Goal: Leave review/rating: Leave review/rating

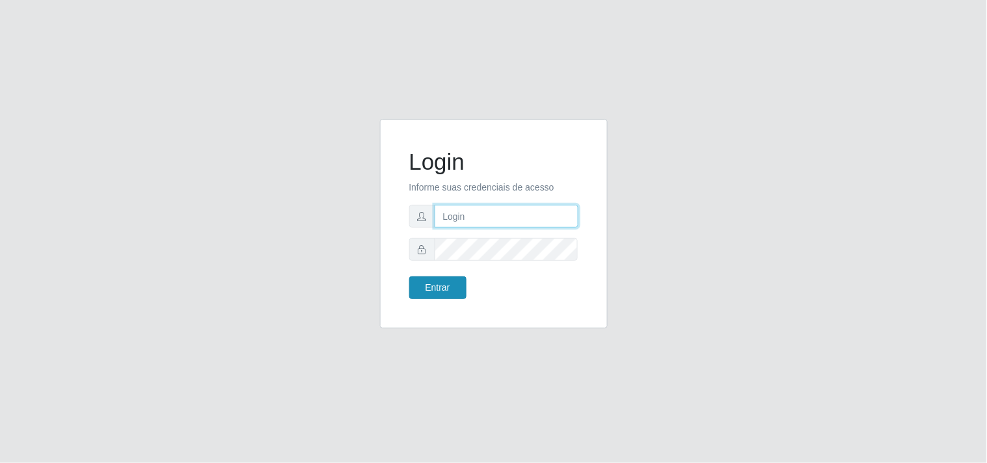
type input "[EMAIL_ADDRESS][DOMAIN_NAME]"
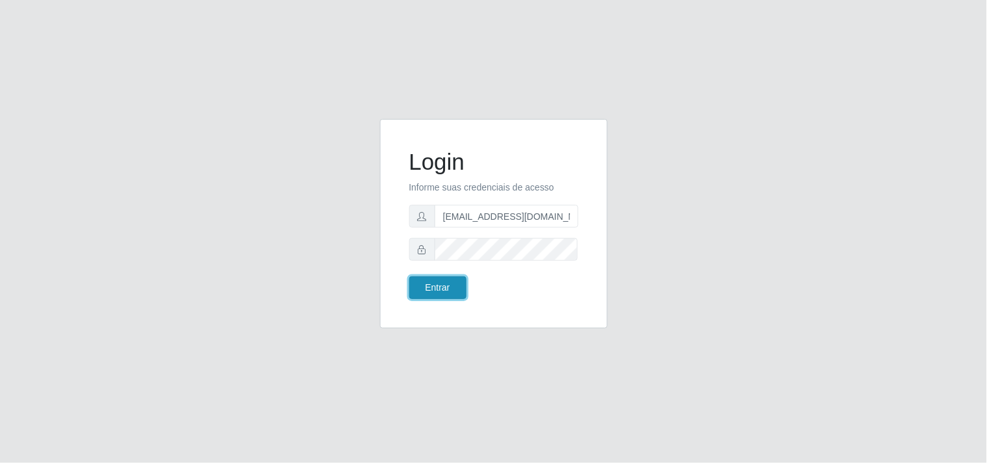
click at [446, 283] on button "Entrar" at bounding box center [437, 288] width 57 height 23
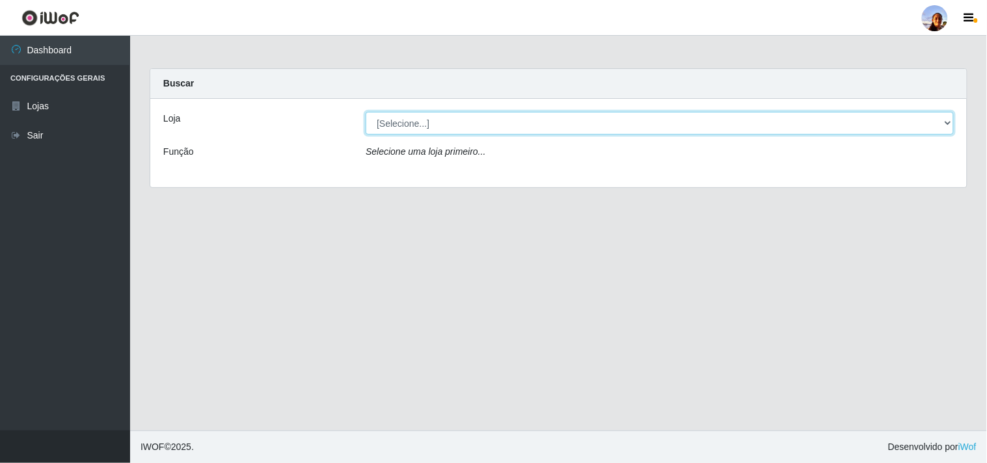
click at [794, 126] on select "[Selecione...] Supermercado [GEOGRAPHIC_DATA]" at bounding box center [660, 123] width 588 height 23
select select "166"
click at [366, 112] on select "[Selecione...] Supermercado [GEOGRAPHIC_DATA]" at bounding box center [660, 123] width 588 height 23
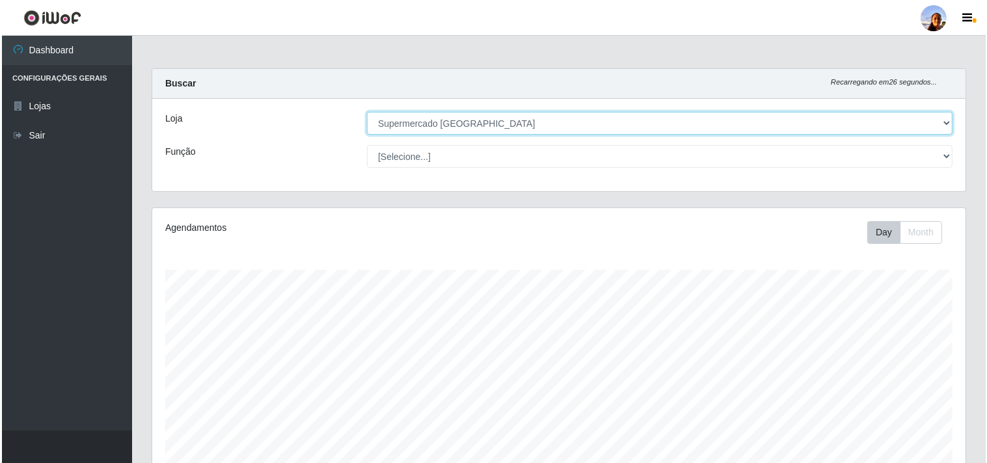
scroll to position [285, 0]
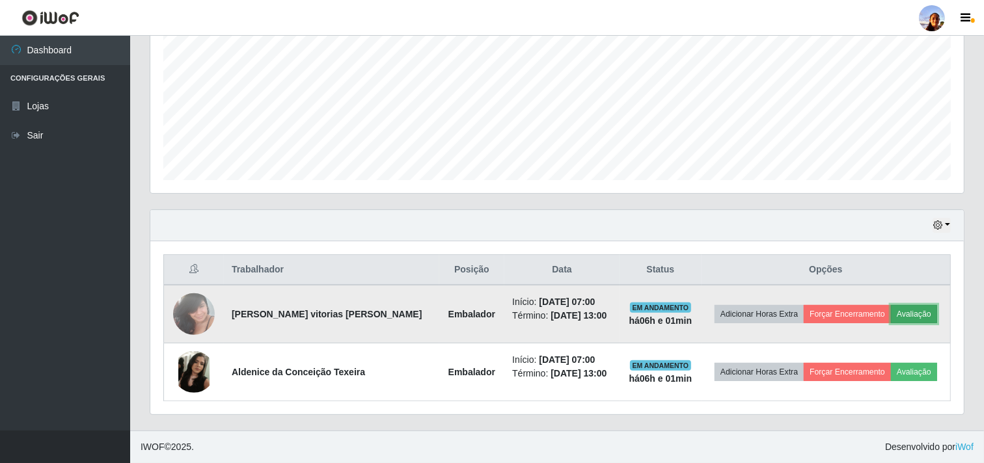
click at [896, 312] on button "Avaliação" at bounding box center [914, 314] width 46 height 18
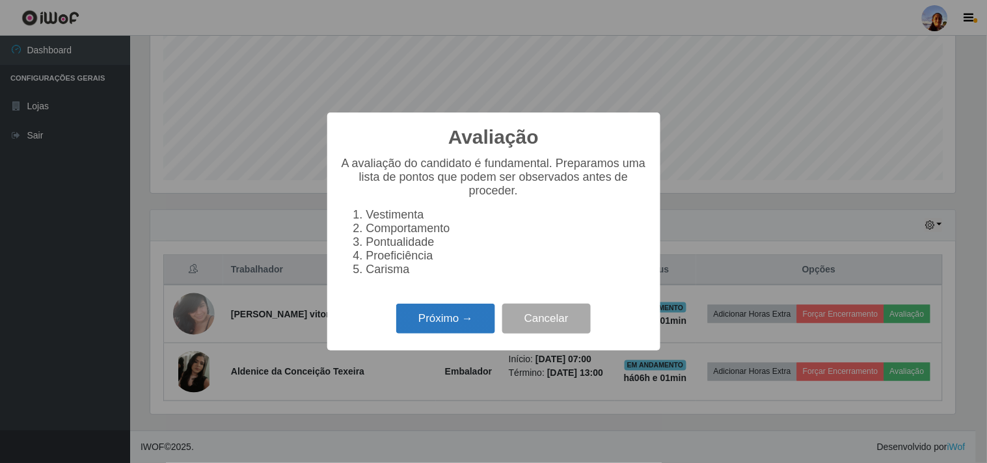
click at [470, 308] on button "Próximo →" at bounding box center [445, 319] width 99 height 31
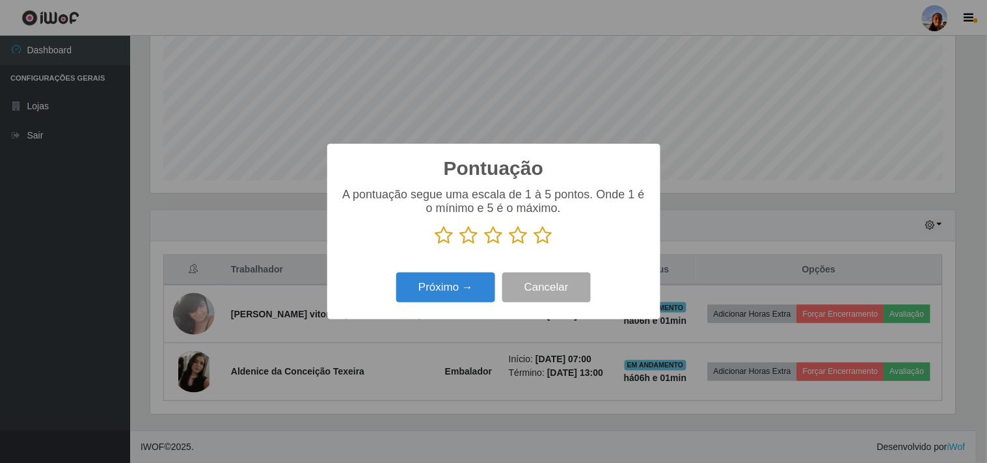
click at [537, 243] on icon at bounding box center [543, 236] width 18 height 20
click at [534, 245] on input "radio" at bounding box center [534, 245] width 0 height 0
click at [452, 288] on button "Próximo →" at bounding box center [445, 288] width 99 height 31
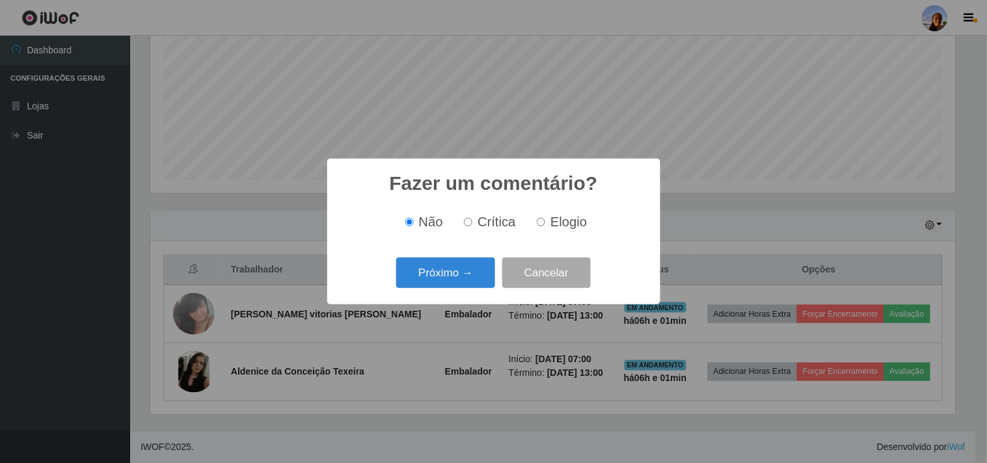
click at [452, 288] on button "Próximo →" at bounding box center [445, 273] width 99 height 31
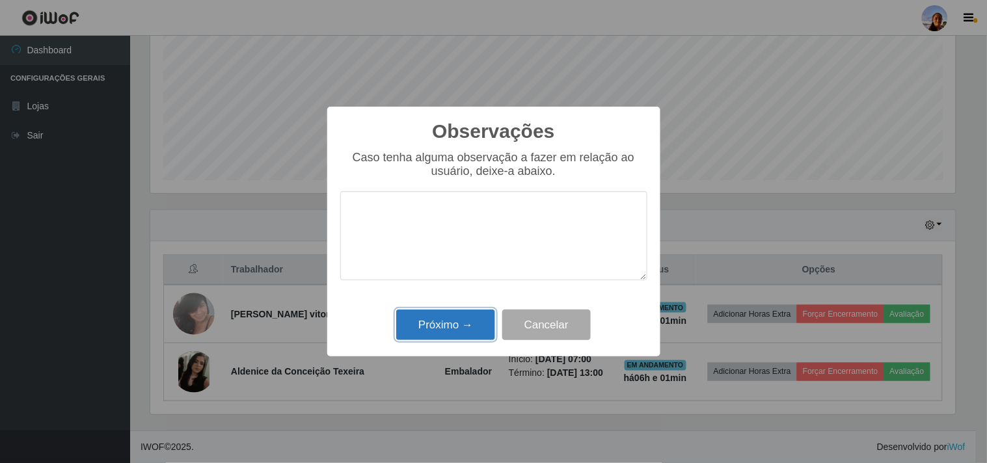
click at [454, 319] on button "Próximo →" at bounding box center [445, 325] width 99 height 31
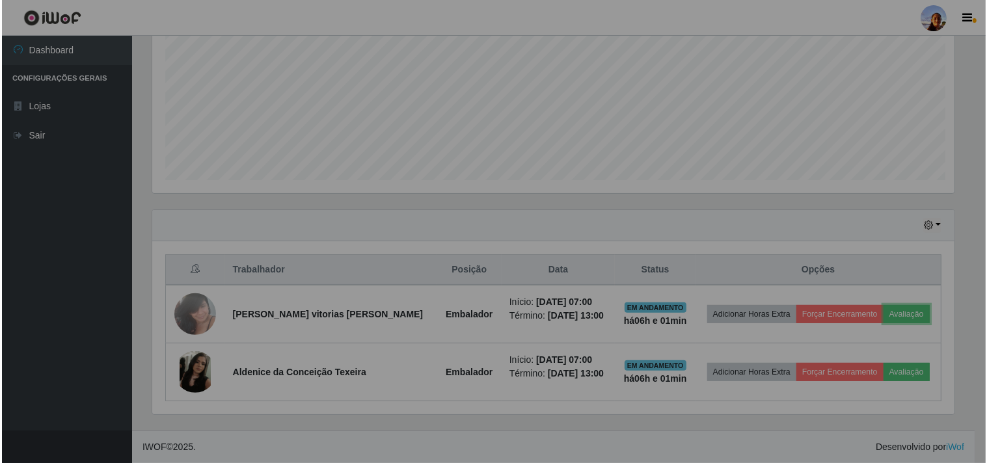
scroll to position [269, 813]
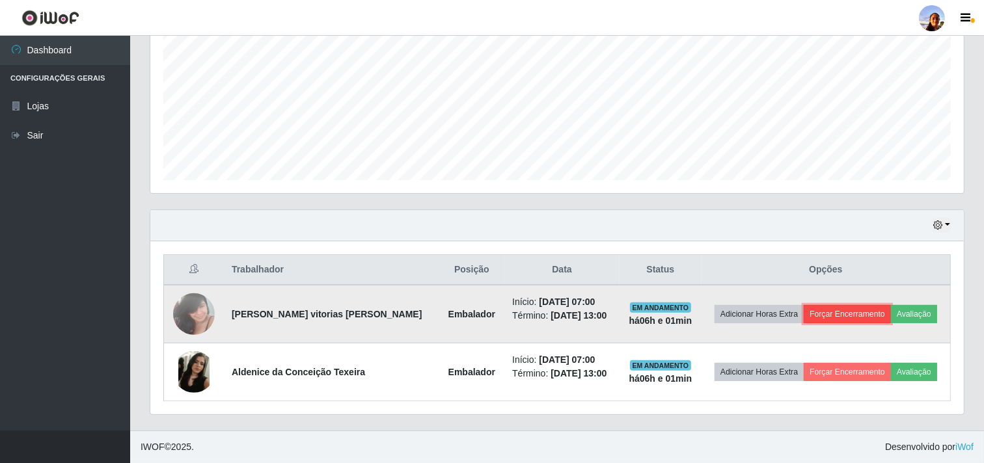
click at [839, 322] on button "Forçar Encerramento" at bounding box center [847, 314] width 87 height 18
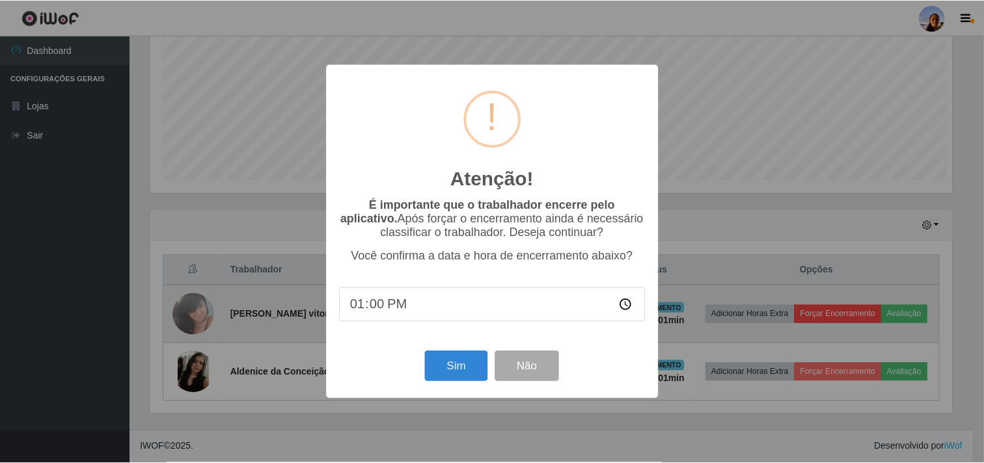
scroll to position [269, 805]
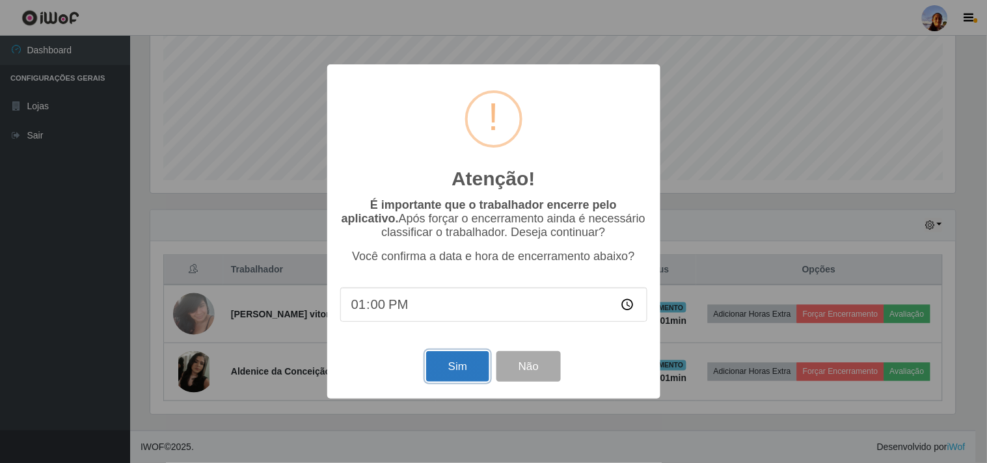
click at [465, 371] on button "Sim" at bounding box center [457, 366] width 63 height 31
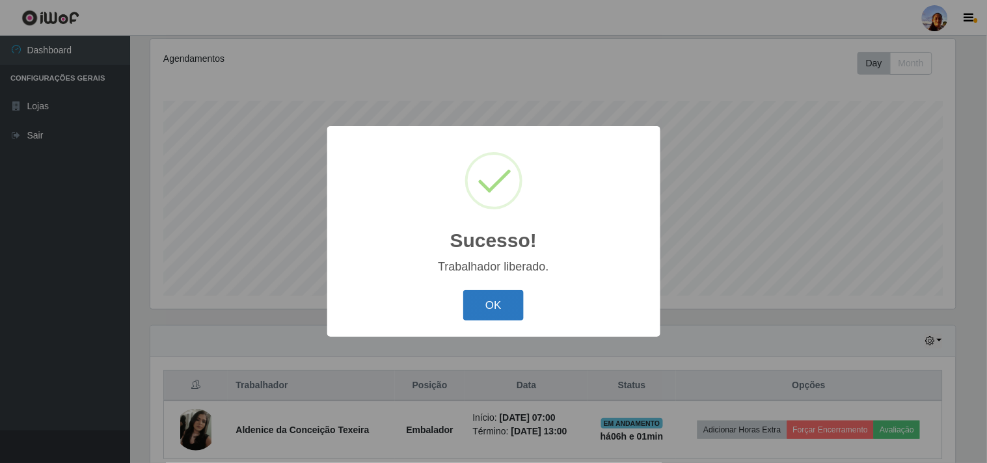
click at [471, 295] on button "OK" at bounding box center [493, 305] width 61 height 31
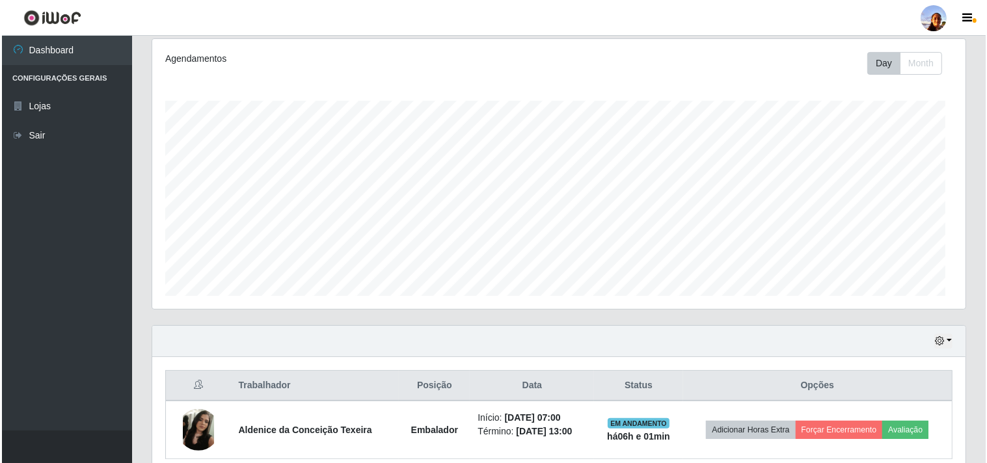
scroll to position [269, 813]
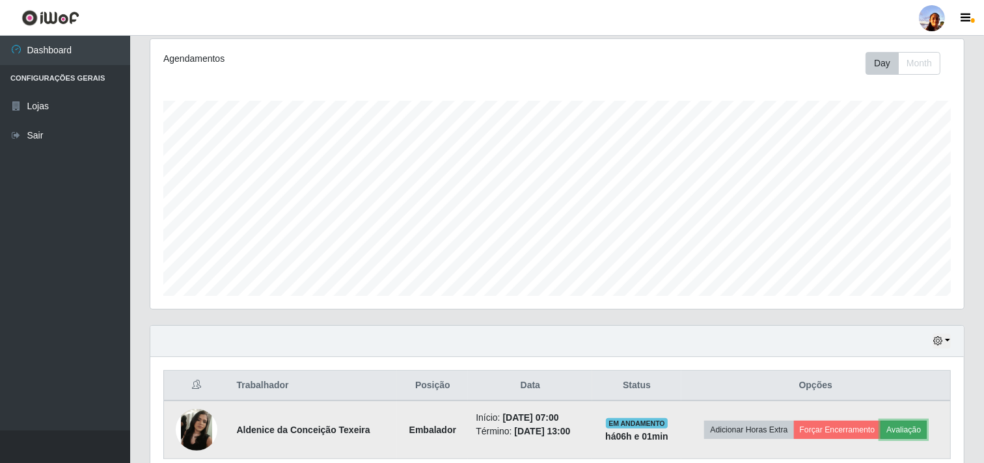
click at [918, 424] on button "Avaliação" at bounding box center [903, 430] width 46 height 18
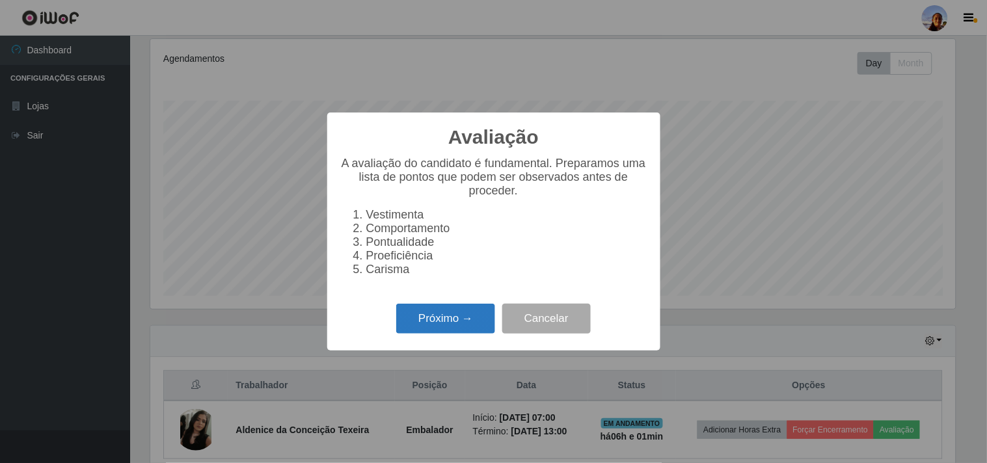
click at [452, 324] on button "Próximo →" at bounding box center [445, 319] width 99 height 31
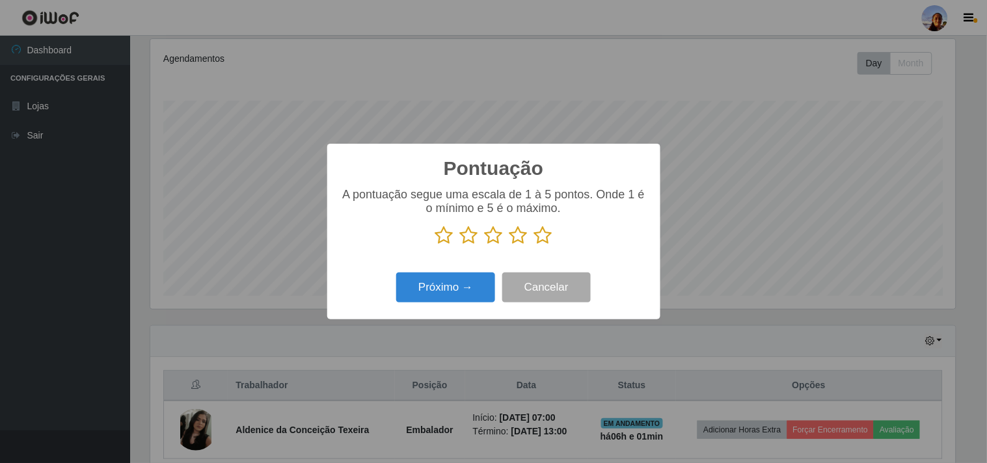
scroll to position [650386, 649851]
click at [541, 243] on icon at bounding box center [543, 236] width 18 height 20
click at [534, 245] on input "radio" at bounding box center [534, 245] width 0 height 0
click at [432, 301] on button "Próximo →" at bounding box center [445, 288] width 99 height 31
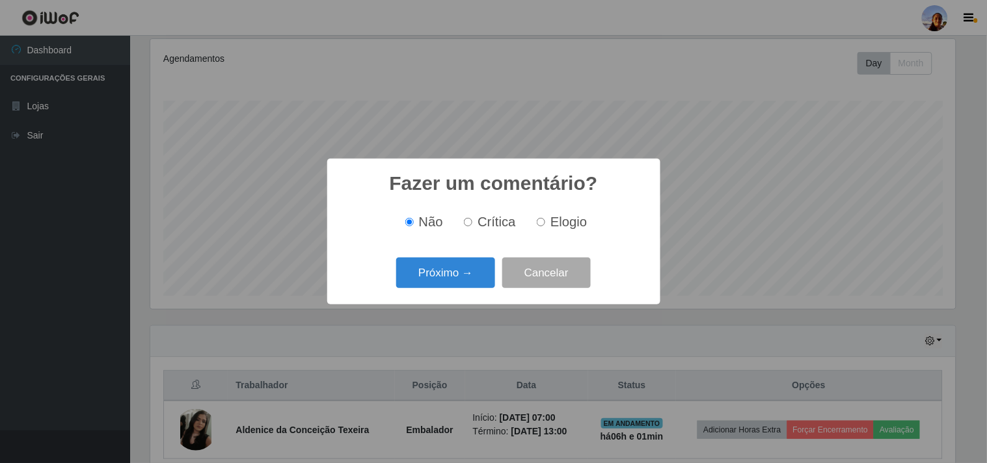
click at [541, 223] on input "Elogio" at bounding box center [541, 222] width 8 height 8
radio input "true"
click at [405, 275] on button "Próximo →" at bounding box center [445, 273] width 99 height 31
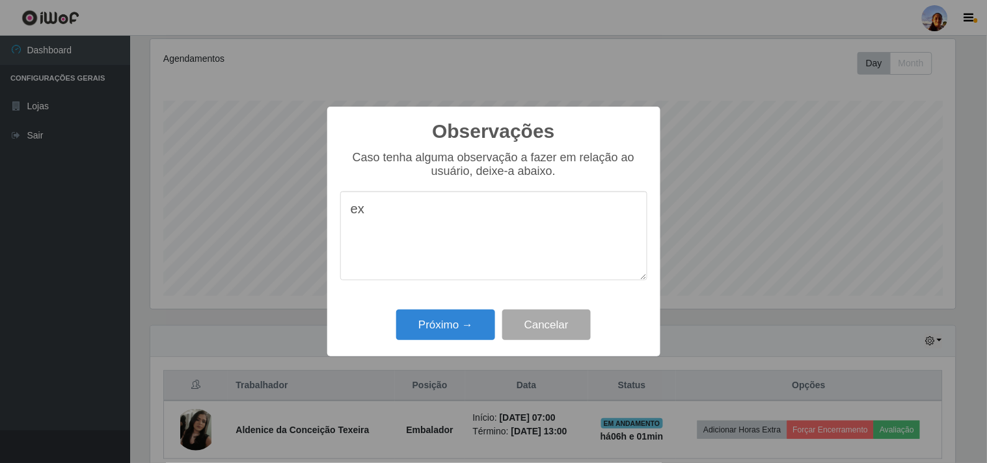
type textarea "e"
click at [432, 223] on textarea "exceente" at bounding box center [493, 235] width 307 height 89
click at [417, 213] on textarea "exceente prfissina" at bounding box center [493, 235] width 307 height 89
click at [482, 219] on textarea "exceente profissina" at bounding box center [493, 235] width 307 height 89
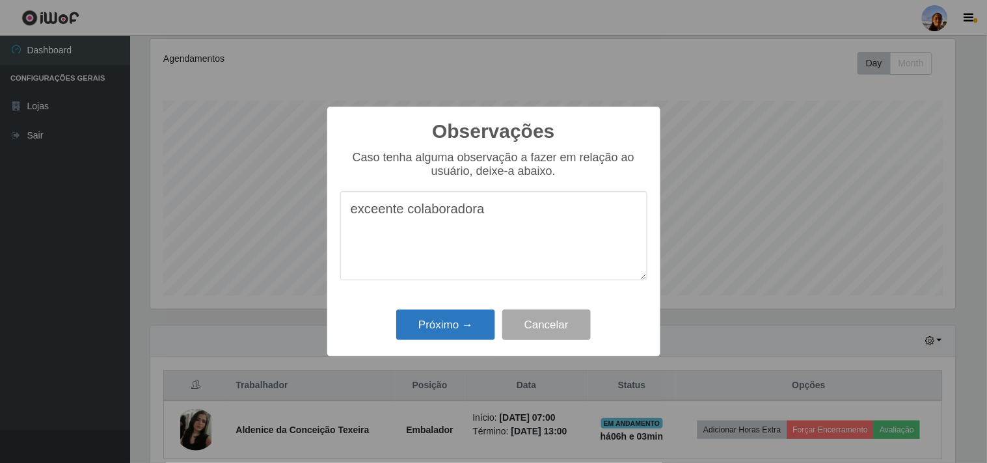
type textarea "exceente colaboradora"
click at [460, 327] on button "Próximo →" at bounding box center [445, 325] width 99 height 31
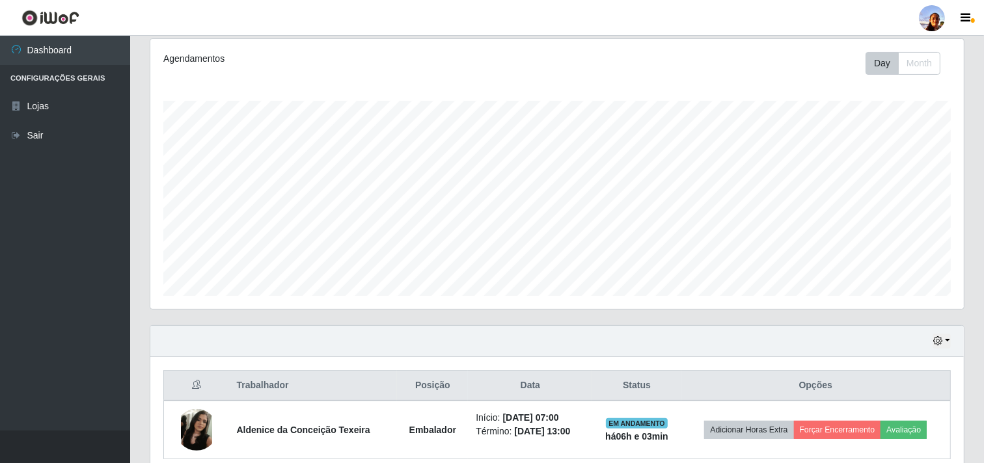
scroll to position [269, 813]
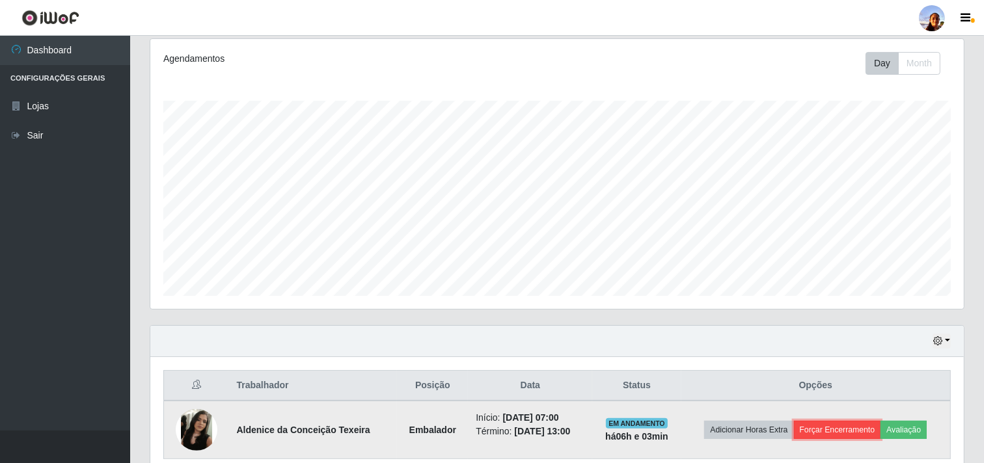
click at [834, 430] on button "Forçar Encerramento" at bounding box center [837, 430] width 87 height 18
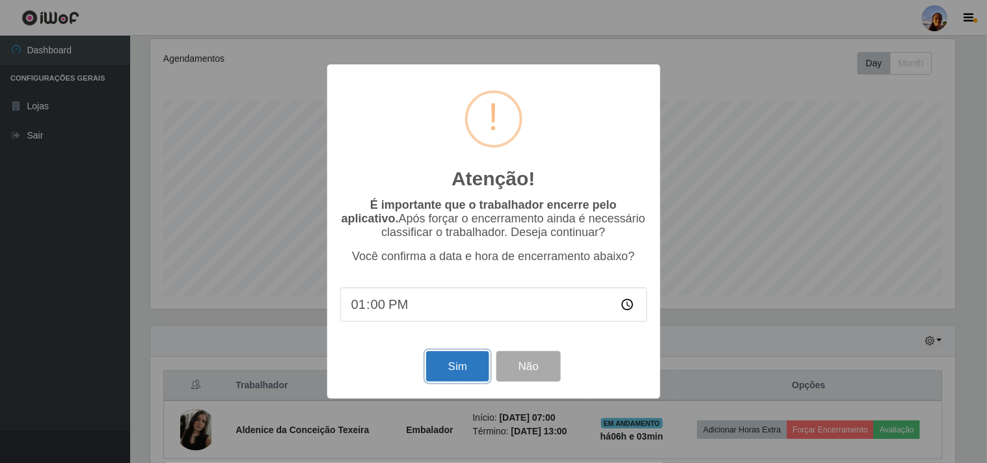
click at [440, 360] on button "Sim" at bounding box center [457, 366] width 63 height 31
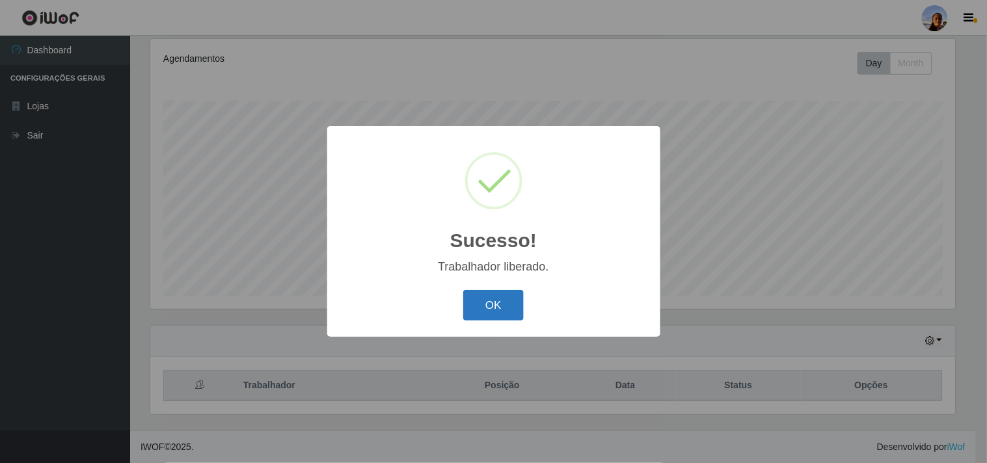
click at [473, 308] on button "OK" at bounding box center [493, 305] width 61 height 31
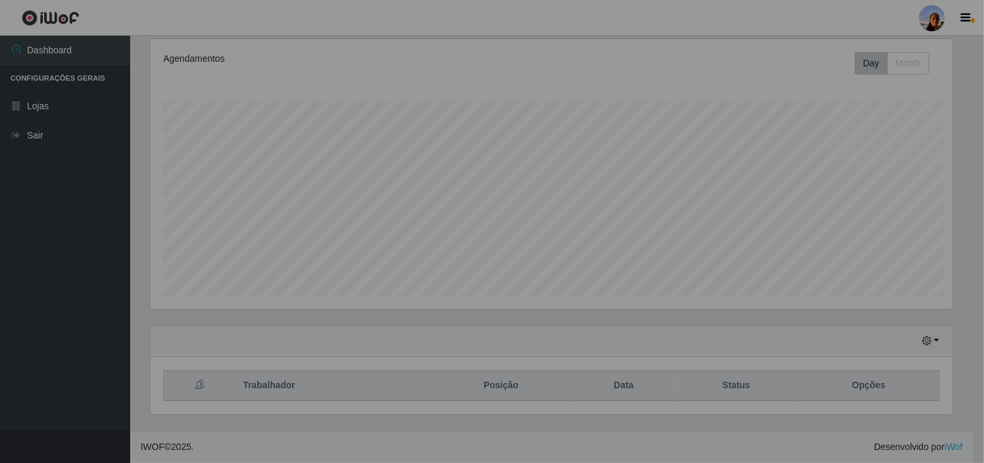
scroll to position [269, 813]
